Goal: Find specific page/section: Find specific page/section

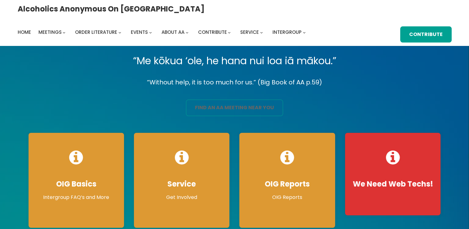
click at [238, 109] on link "find an aa meeting near you" at bounding box center [234, 108] width 97 height 16
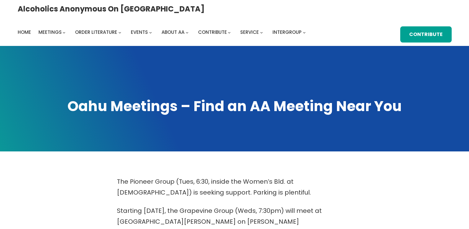
scroll to position [200, 0]
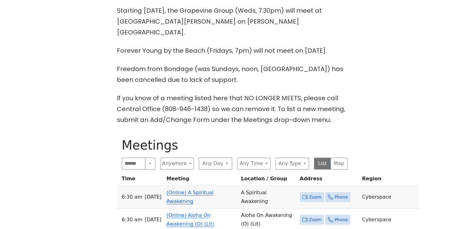
click at [300, 192] on span "Zoom" at bounding box center [312, 197] width 24 height 10
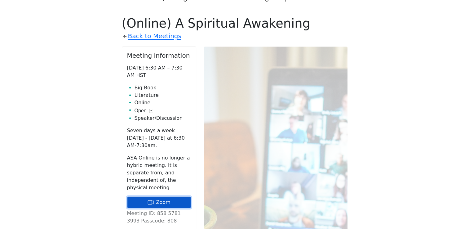
click at [168, 196] on link "Zoom" at bounding box center [159, 202] width 64 height 12
